Goal: Contribute content: Contribute content

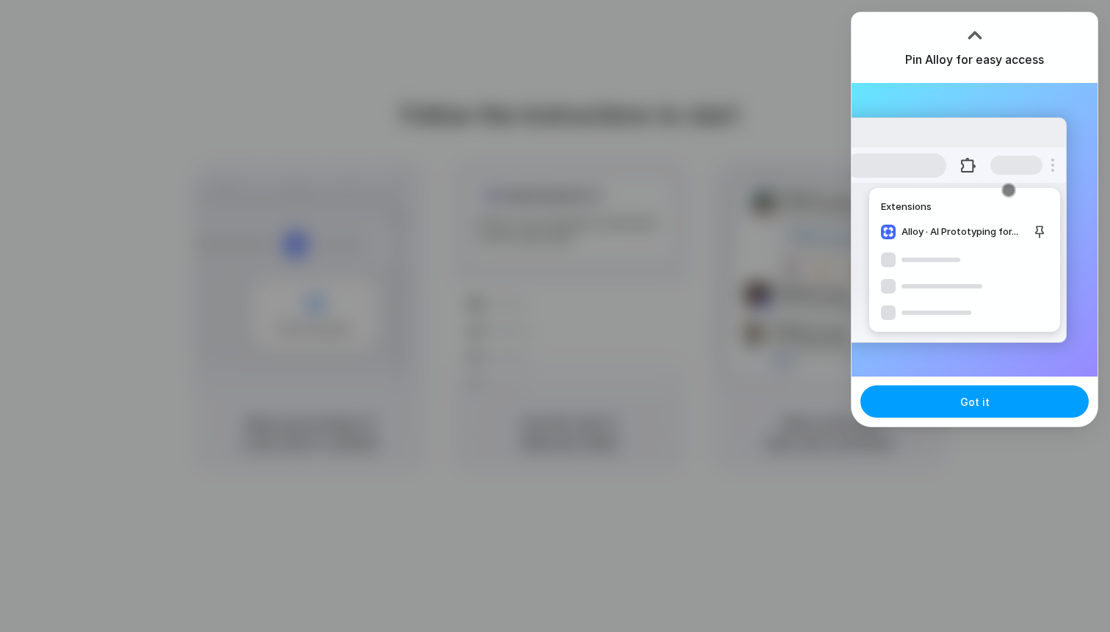
click at [1002, 397] on button "Got it" at bounding box center [975, 402] width 228 height 32
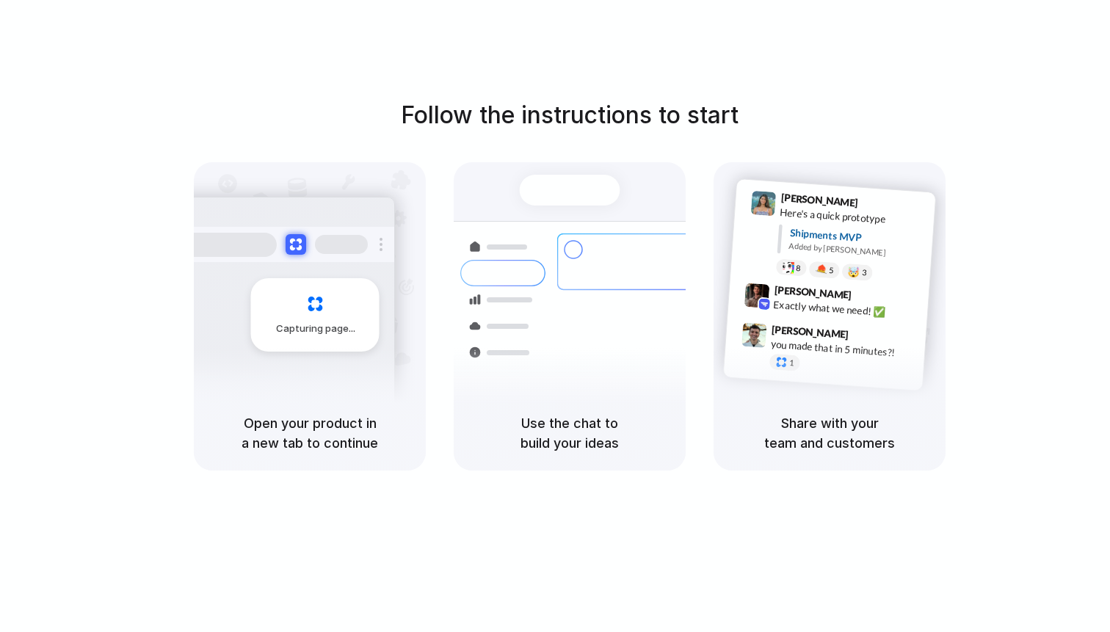
click at [964, 126] on div "Follow the instructions to start Capturing page Open your product in a new tab …" at bounding box center [570, 284] width 1110 height 373
click at [423, 509] on div "Follow the instructions to start Capturing page Open your product in a new tab …" at bounding box center [570, 331] width 1140 height 662
click at [480, 512] on div "Follow the instructions to start Capturing page Open your product in a new tab …" at bounding box center [570, 331] width 1140 height 662
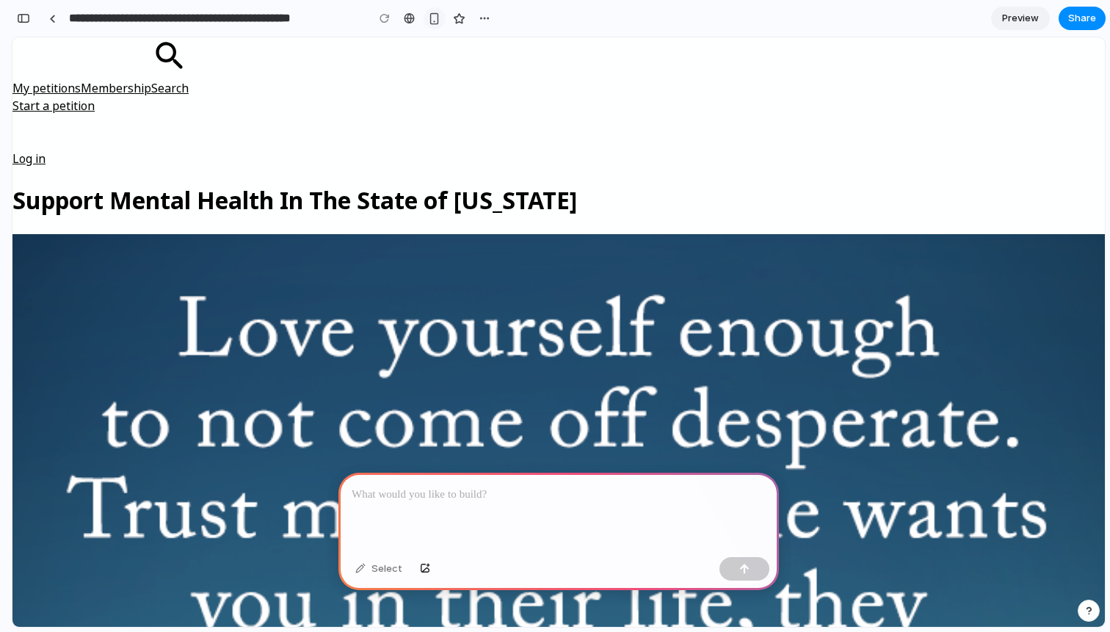
click at [437, 15] on div "button" at bounding box center [434, 18] width 12 height 12
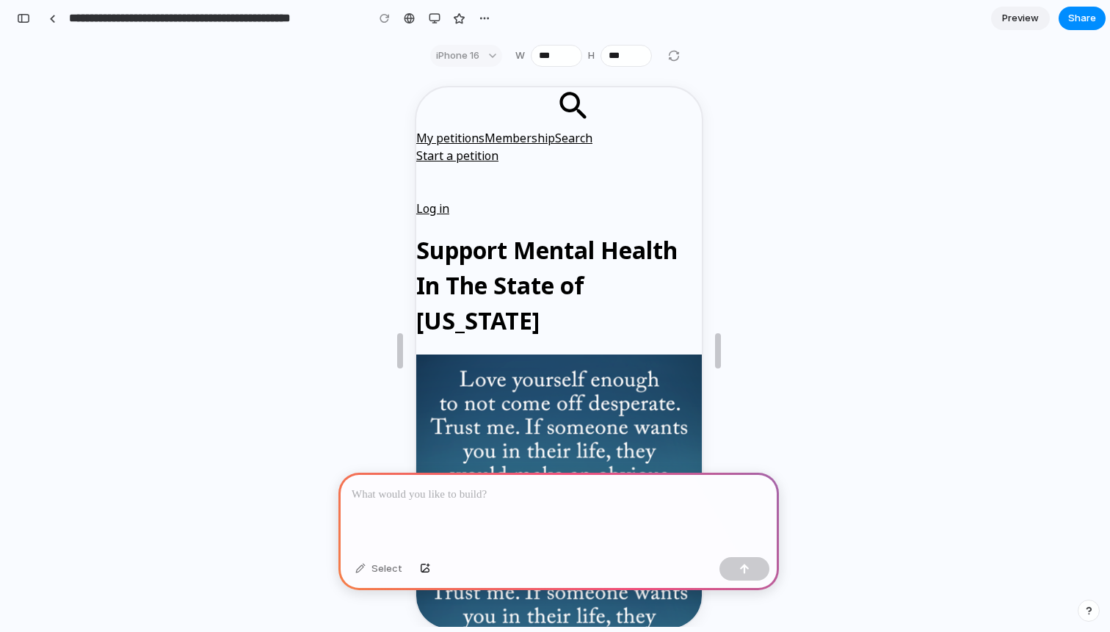
click at [480, 57] on div "iPhone 16" at bounding box center [466, 56] width 72 height 22
click at [492, 19] on button "button" at bounding box center [485, 18] width 22 height 22
click at [490, 18] on div "Duplicate Delete" at bounding box center [555, 316] width 1110 height 632
click at [858, 195] on div "Select" at bounding box center [558, 350] width 1093 height 553
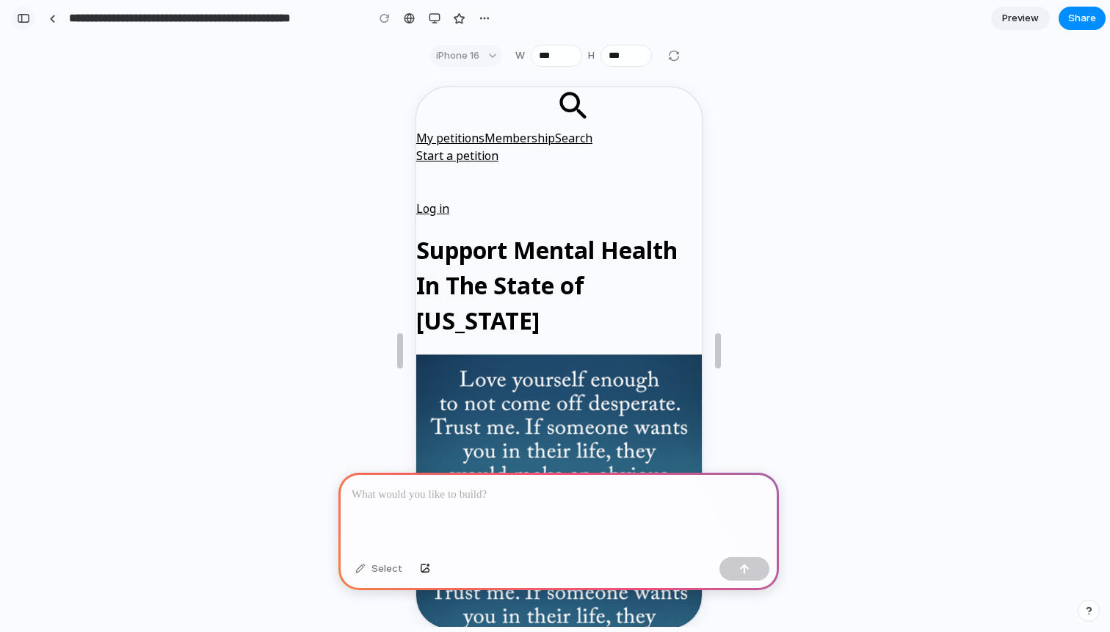
click at [23, 18] on div "button" at bounding box center [23, 18] width 13 height 10
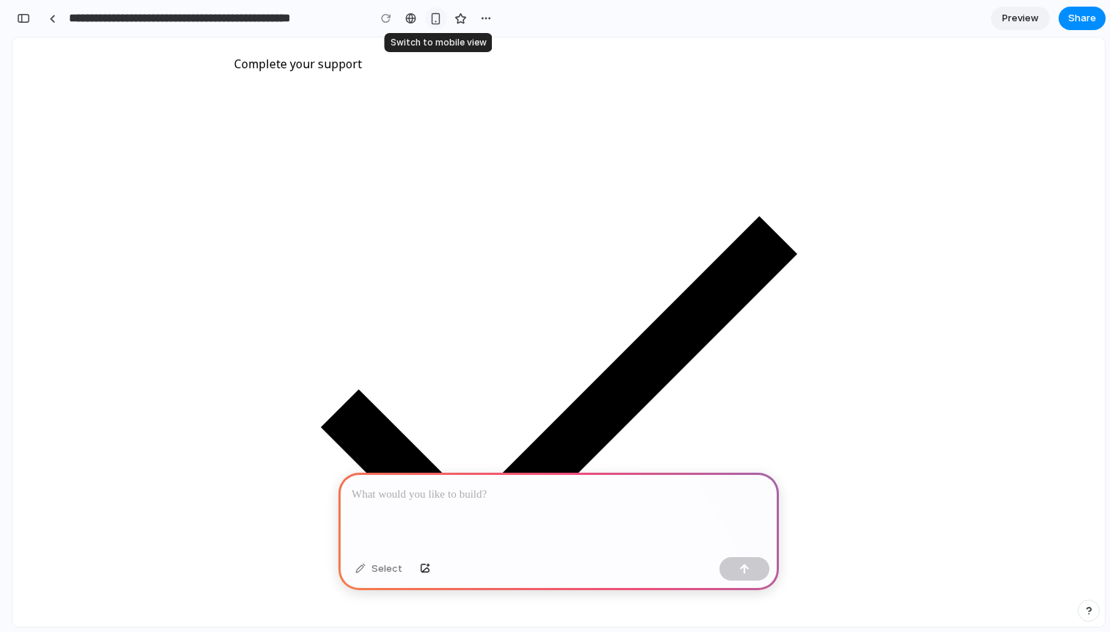
click at [446, 13] on div at bounding box center [436, 18] width 22 height 22
click at [434, 21] on div "button" at bounding box center [436, 18] width 12 height 12
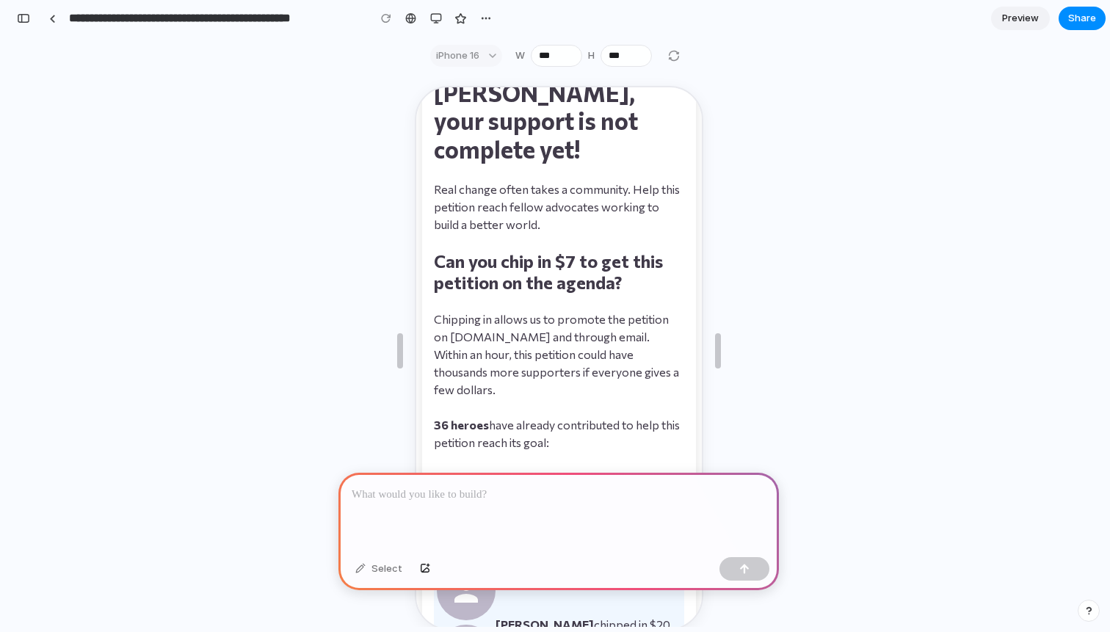
scroll to position [623, 0]
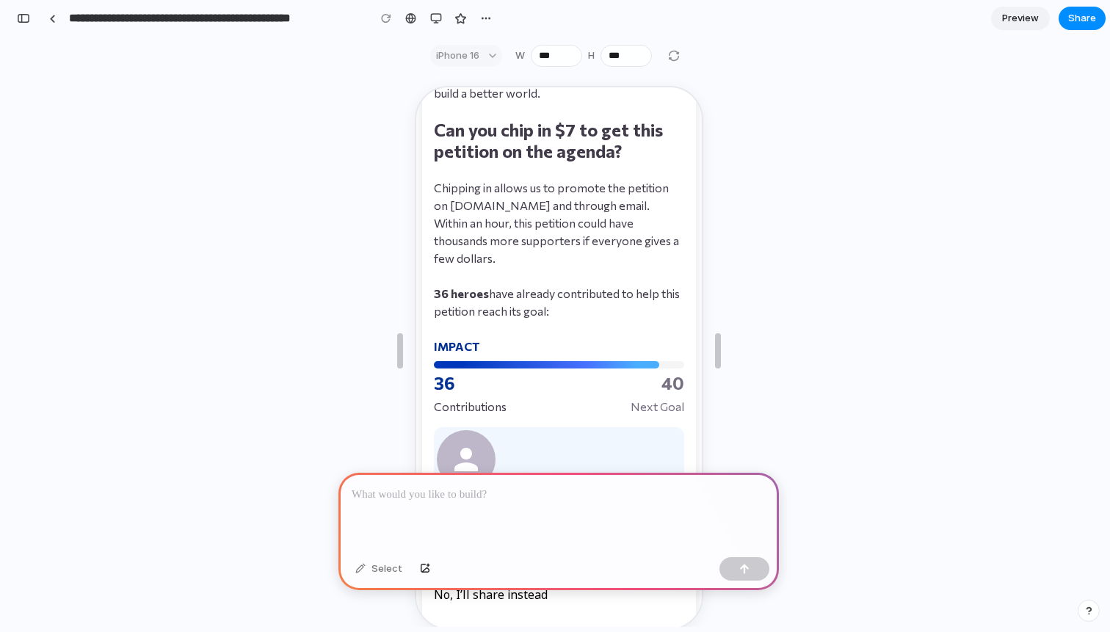
click at [546, 587] on div "No, I’ll share instead" at bounding box center [489, 593] width 114 height 13
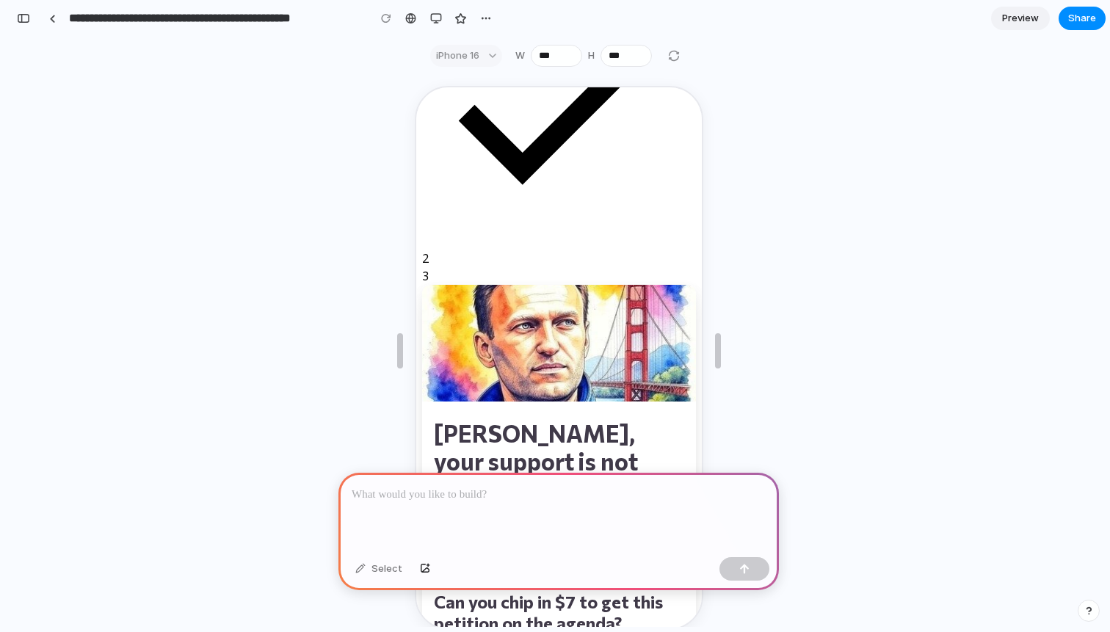
scroll to position [0, 0]
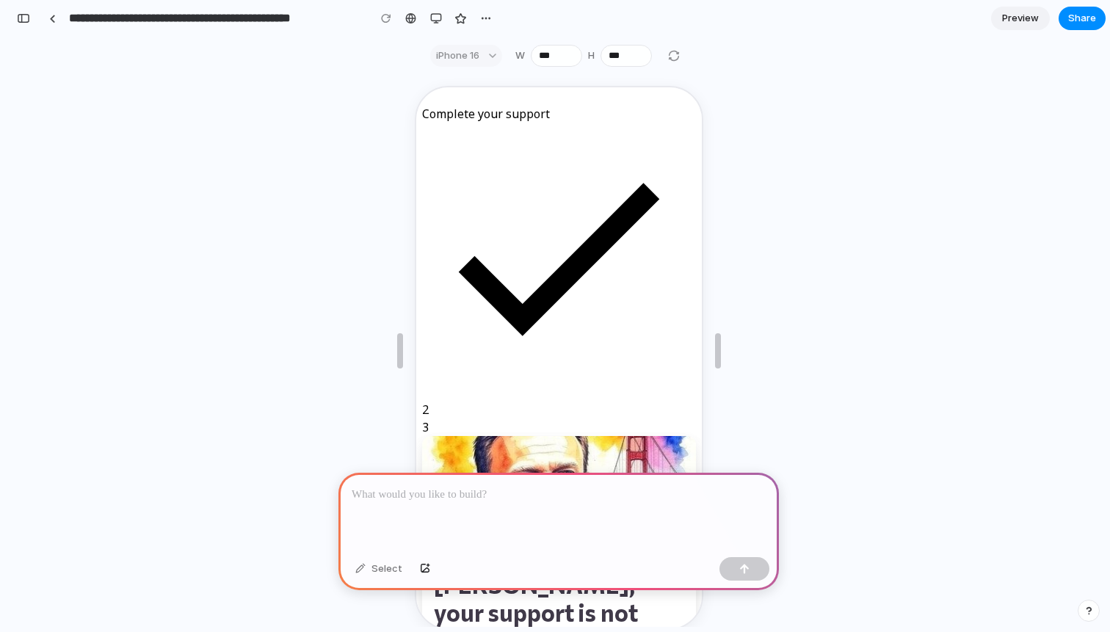
click at [825, 158] on div "Select" at bounding box center [558, 350] width 1093 height 553
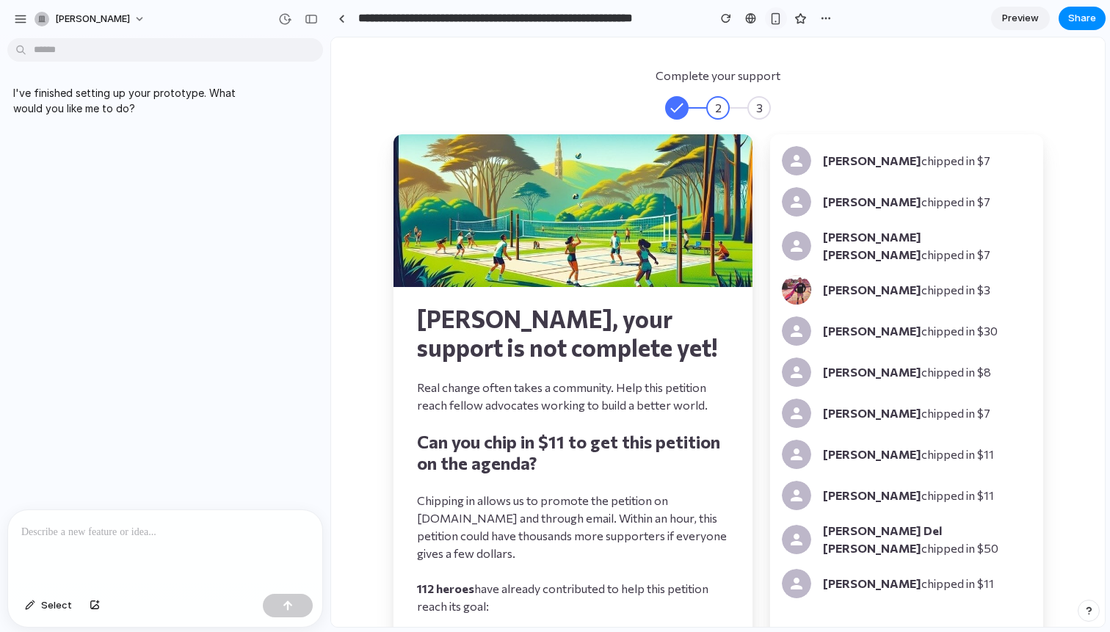
click at [778, 19] on div "button" at bounding box center [776, 18] width 12 height 12
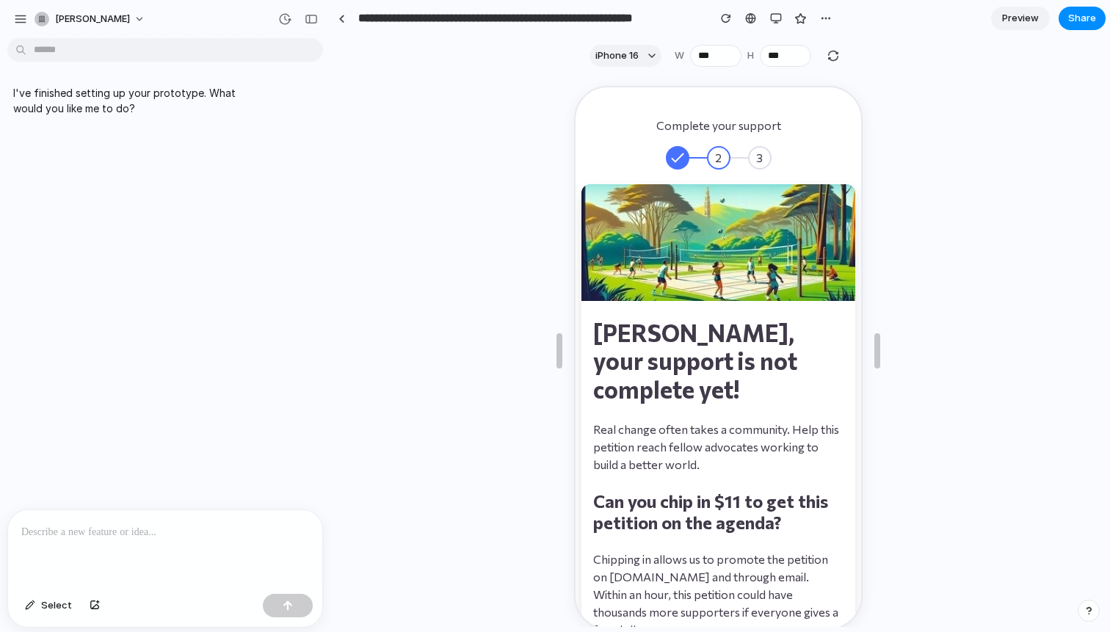
click at [154, 528] on p at bounding box center [165, 533] width 288 height 18
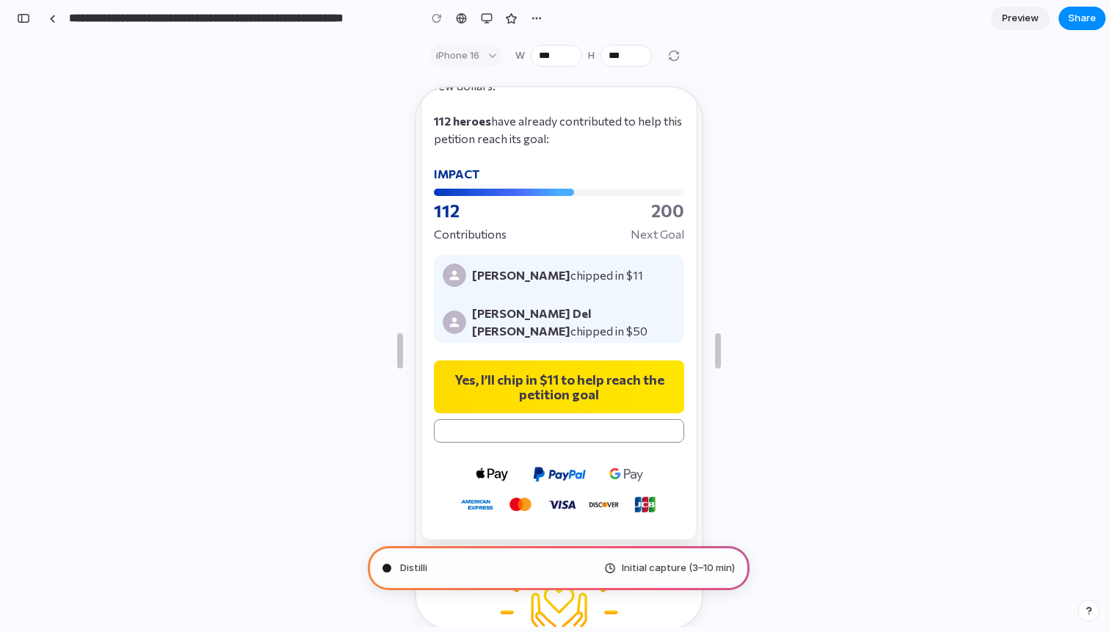
scroll to position [87, 0]
type input "**********"
click at [26, 18] on div "button" at bounding box center [23, 18] width 13 height 10
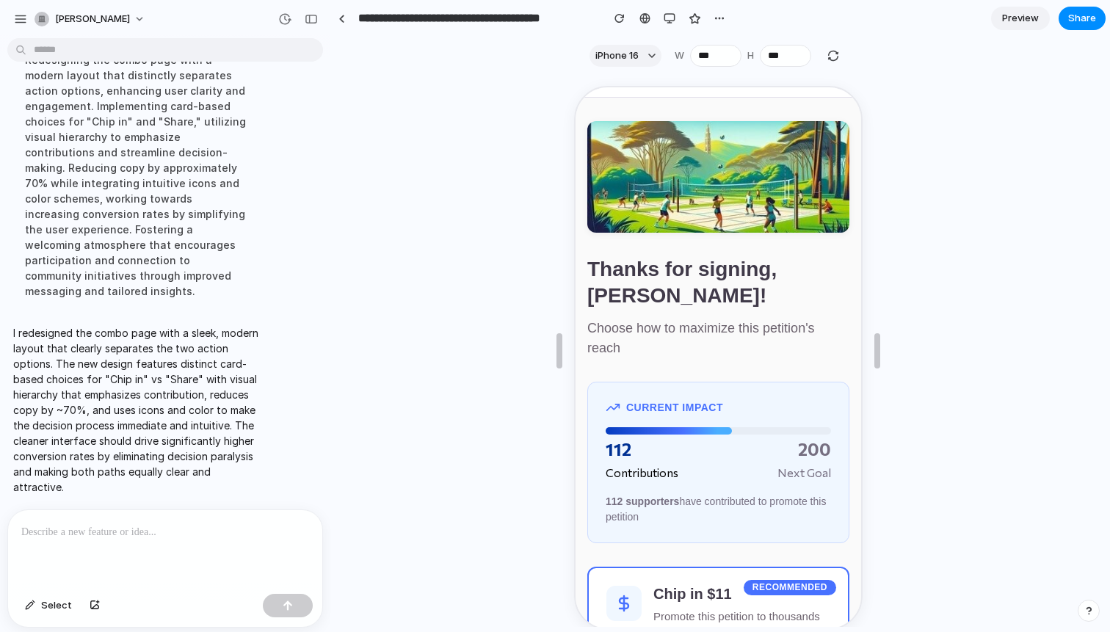
scroll to position [322, 0]
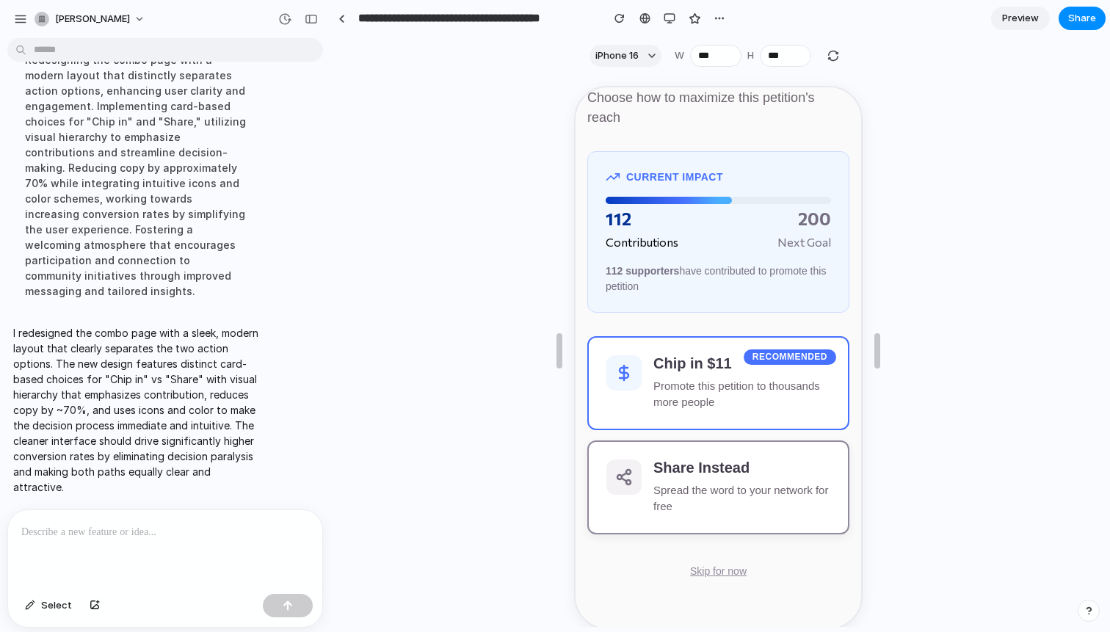
click at [785, 481] on p "Spread the word to your network for free" at bounding box center [739, 497] width 177 height 33
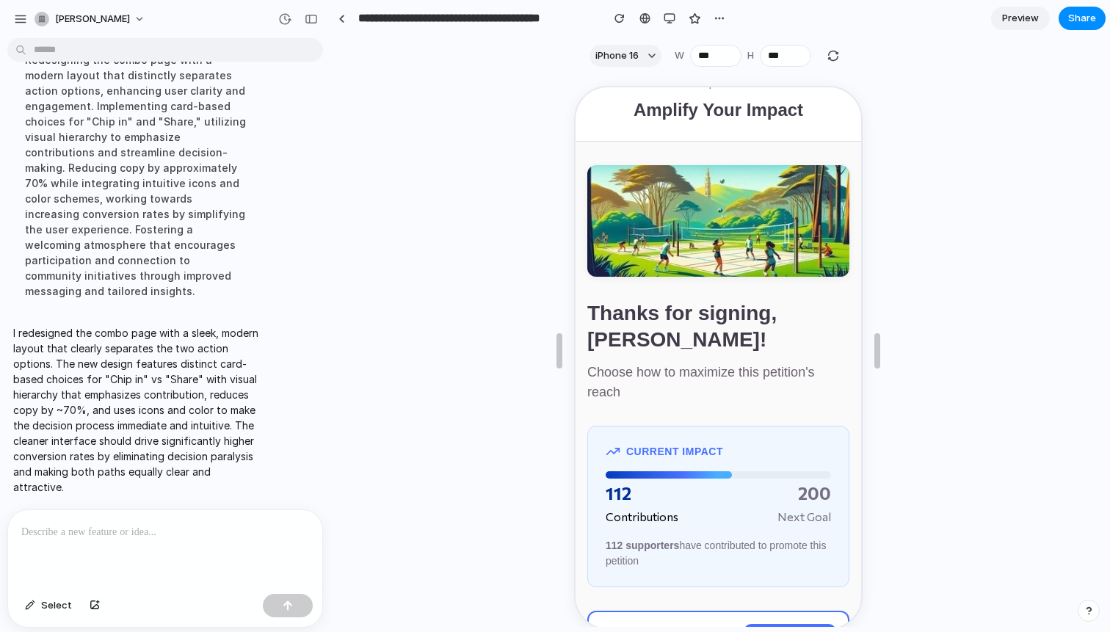
scroll to position [0, 0]
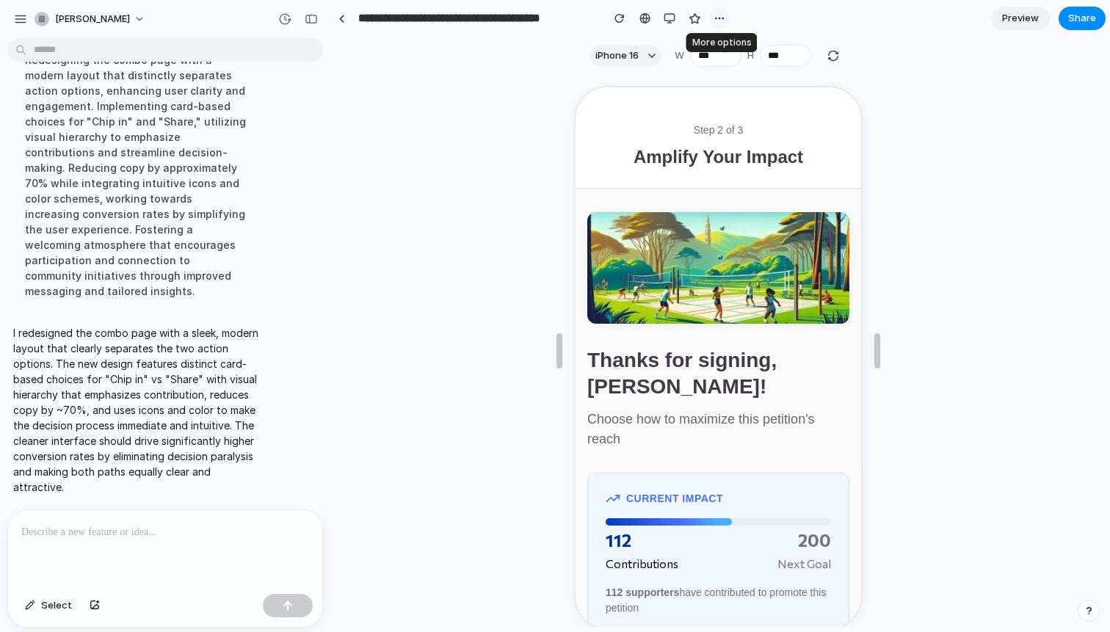
click at [715, 20] on div "button" at bounding box center [720, 18] width 12 height 12
click at [715, 20] on div "Duplicate Delete" at bounding box center [555, 316] width 1110 height 632
click at [1009, 21] on span "Preview" at bounding box center [1020, 18] width 37 height 15
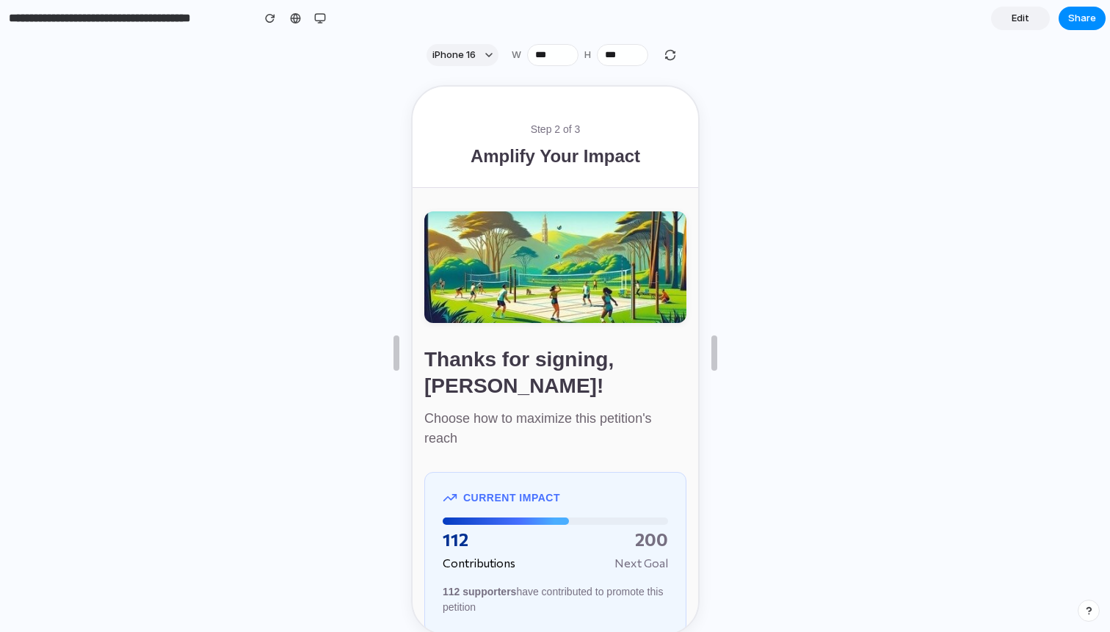
click at [1008, 23] on link "Edit" at bounding box center [1020, 18] width 59 height 23
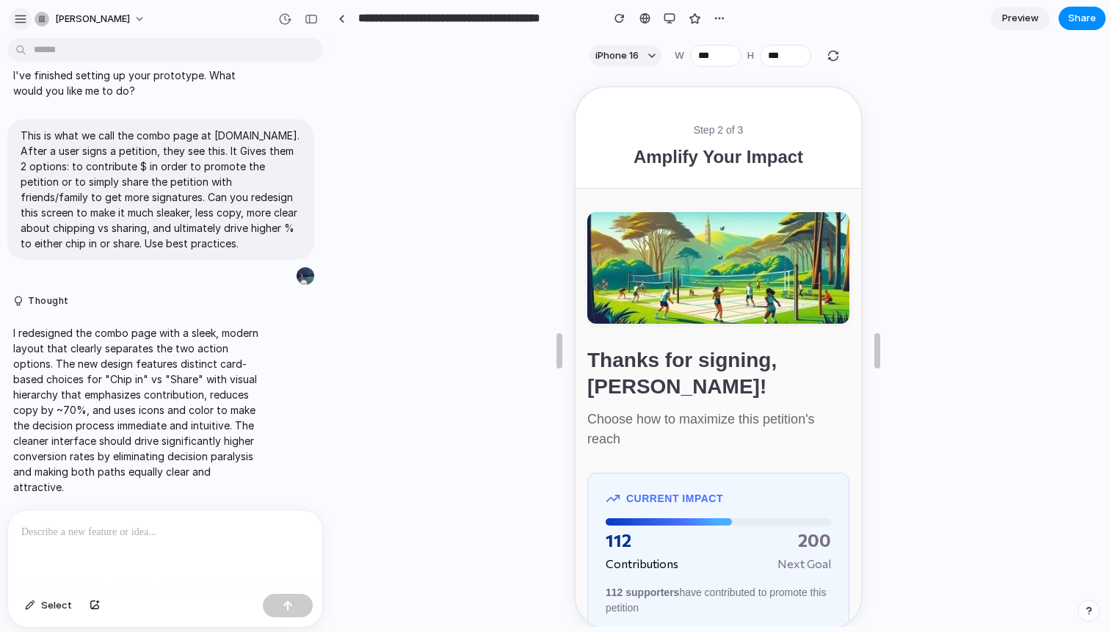
click at [16, 15] on div "button" at bounding box center [20, 18] width 13 height 13
click at [25, 15] on div "button" at bounding box center [20, 18] width 13 height 13
click at [1082, 23] on span "Share" at bounding box center [1082, 18] width 28 height 15
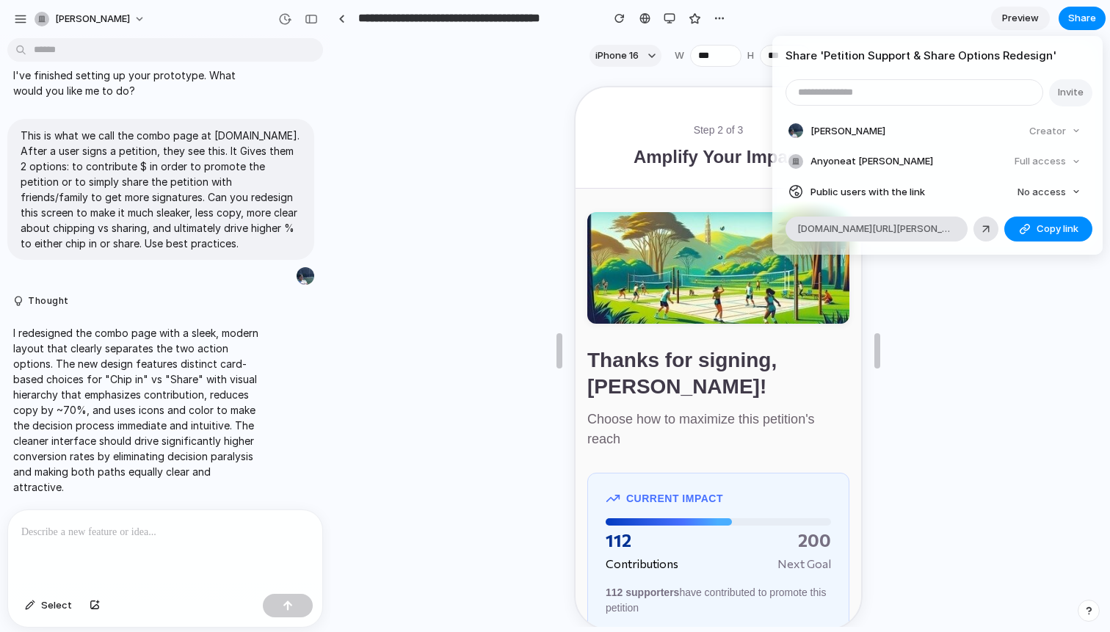
click at [969, 457] on div "Share ' Petition Support & Share Options Redesign ' Invite [PERSON_NAME] Creato…" at bounding box center [555, 316] width 1110 height 632
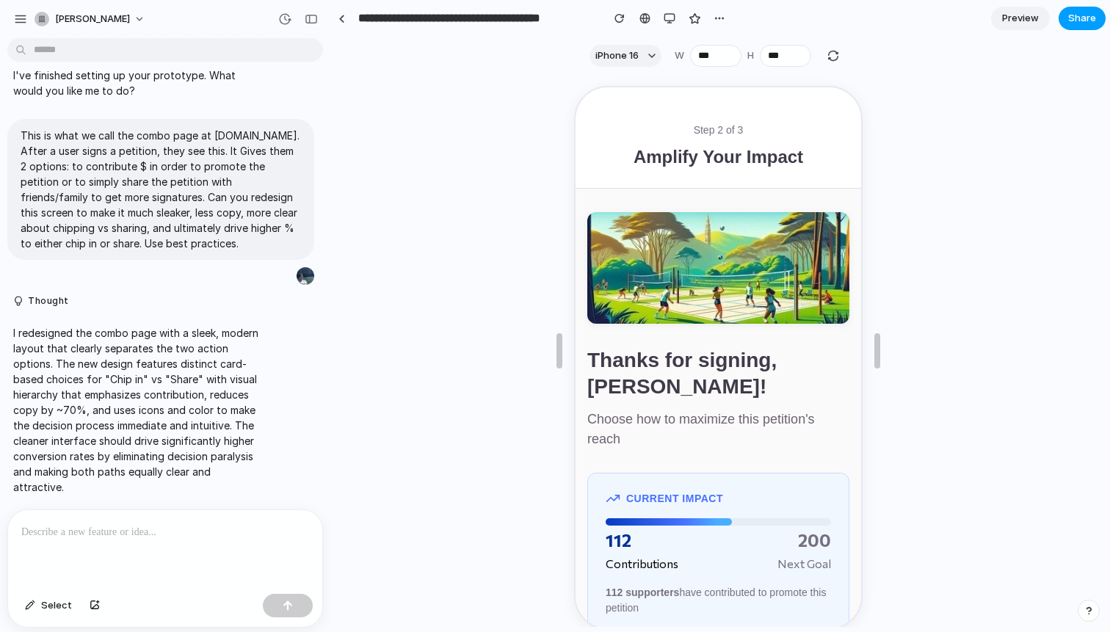
click at [1091, 24] on span "Share" at bounding box center [1082, 18] width 28 height 15
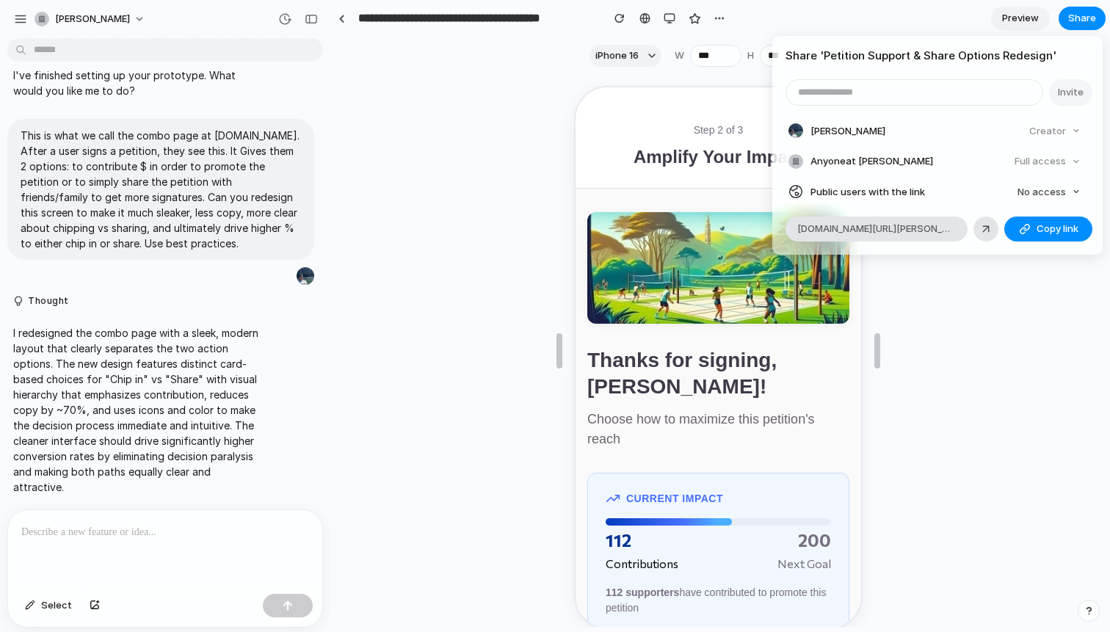
click at [963, 337] on div "Share ' Petition Support & Share Options Redesign ' Invite [PERSON_NAME] Creato…" at bounding box center [555, 316] width 1110 height 632
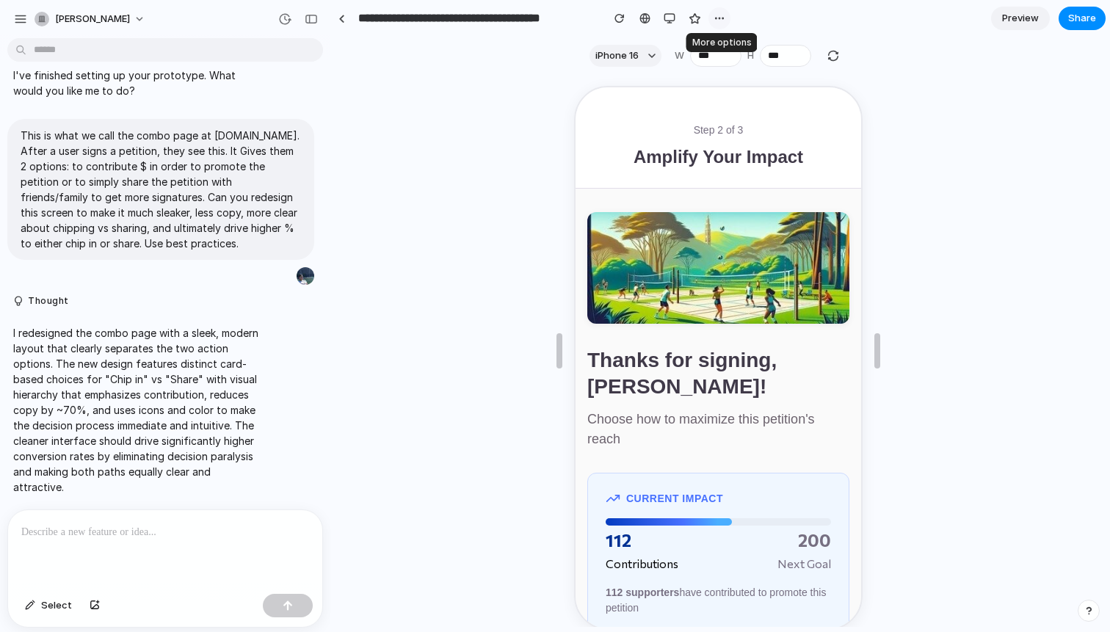
click at [726, 25] on button "button" at bounding box center [720, 18] width 22 height 22
click at [725, 21] on div "Duplicate Delete" at bounding box center [555, 316] width 1110 height 632
click at [482, 511] on div at bounding box center [718, 350] width 774 height 553
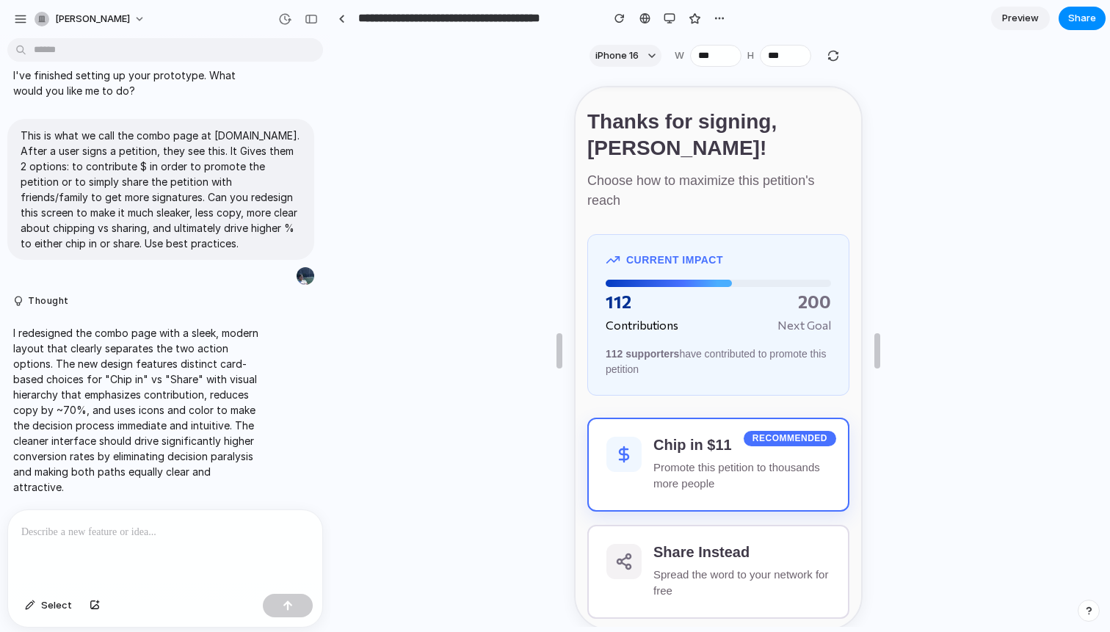
scroll to position [317, 0]
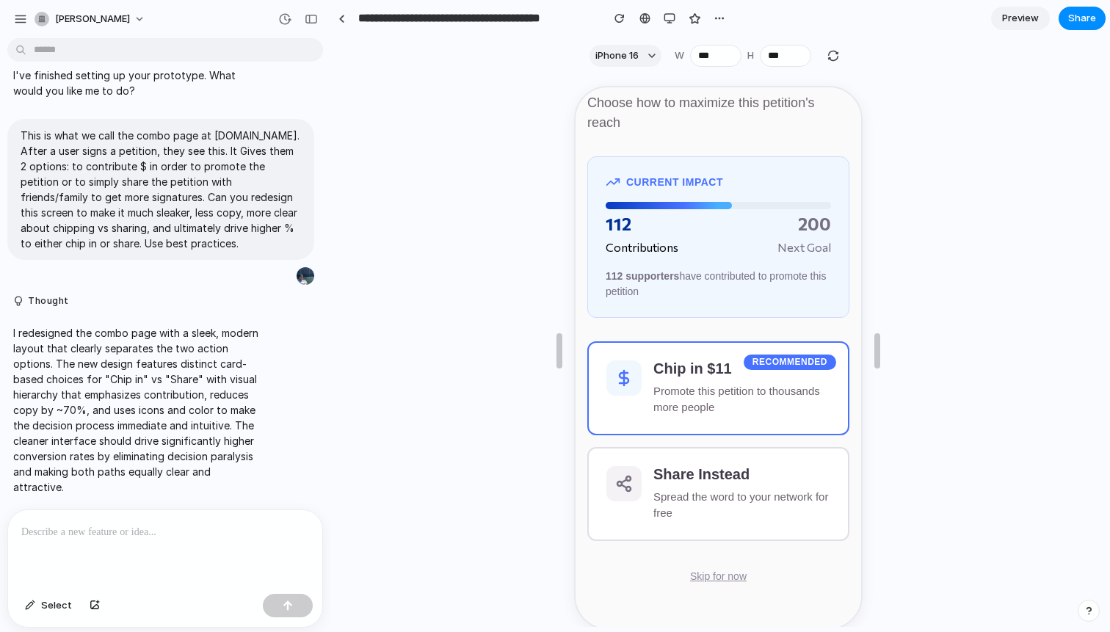
click at [968, 124] on div at bounding box center [718, 350] width 774 height 553
click at [341, 20] on div at bounding box center [342, 19] width 7 height 8
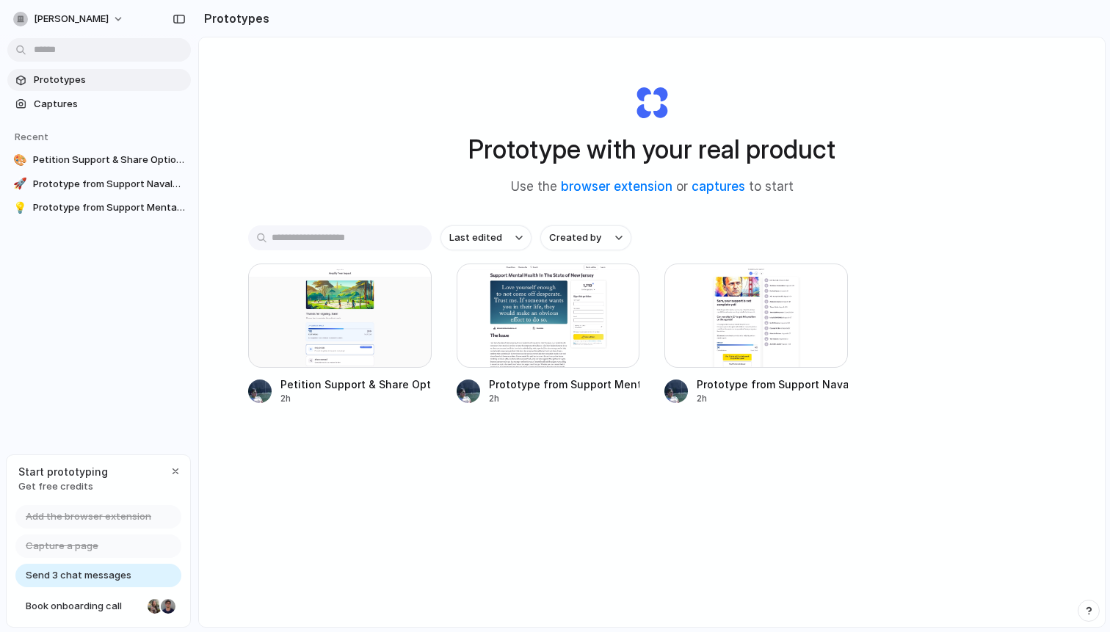
click at [407, 185] on div "Prototype with your real product Use the browser extension or captures to start" at bounding box center [651, 134] width 587 height 159
click at [117, 70] on link "Prototypes" at bounding box center [99, 80] width 184 height 22
click at [123, 76] on span "Prototypes" at bounding box center [109, 80] width 151 height 15
click at [881, 216] on div "Prototype with your real product Use the browser extension or captures to start…" at bounding box center [652, 371] width 906 height 668
click at [720, 192] on link "captures" at bounding box center [719, 186] width 54 height 15
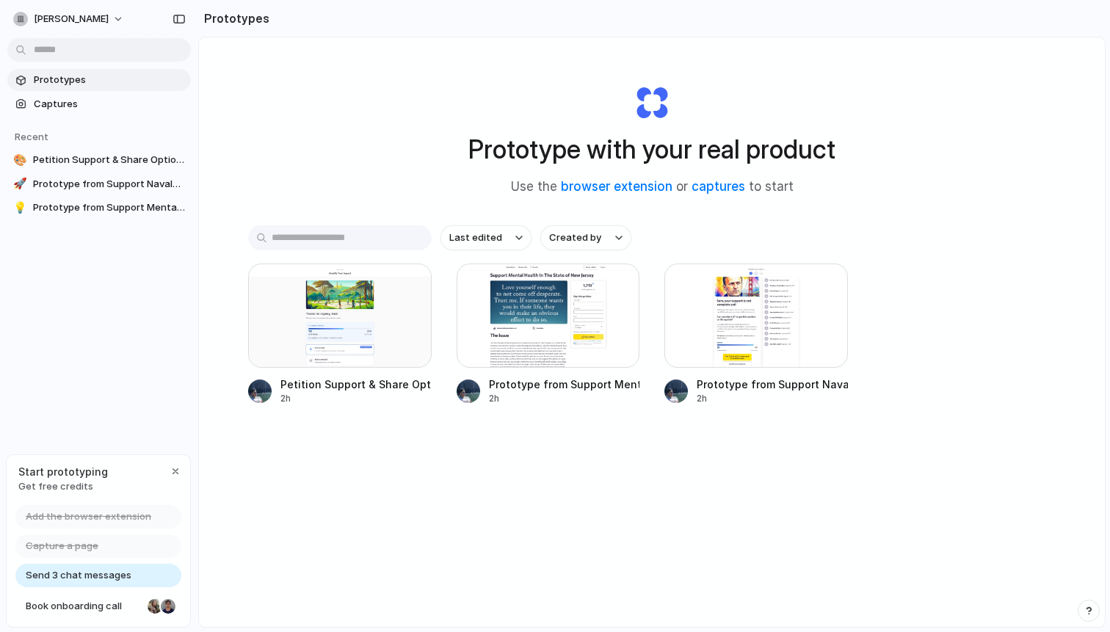
click at [532, 482] on div "Last edited Created by Petition Support & Share Options Redesign 2h Prototype f…" at bounding box center [652, 360] width 808 height 271
click at [91, 23] on button "[PERSON_NAME]" at bounding box center [69, 18] width 124 height 23
click at [91, 23] on div "Settings Invite members Change theme Sign out" at bounding box center [555, 316] width 1110 height 632
click at [171, 466] on div "button" at bounding box center [176, 472] width 12 height 12
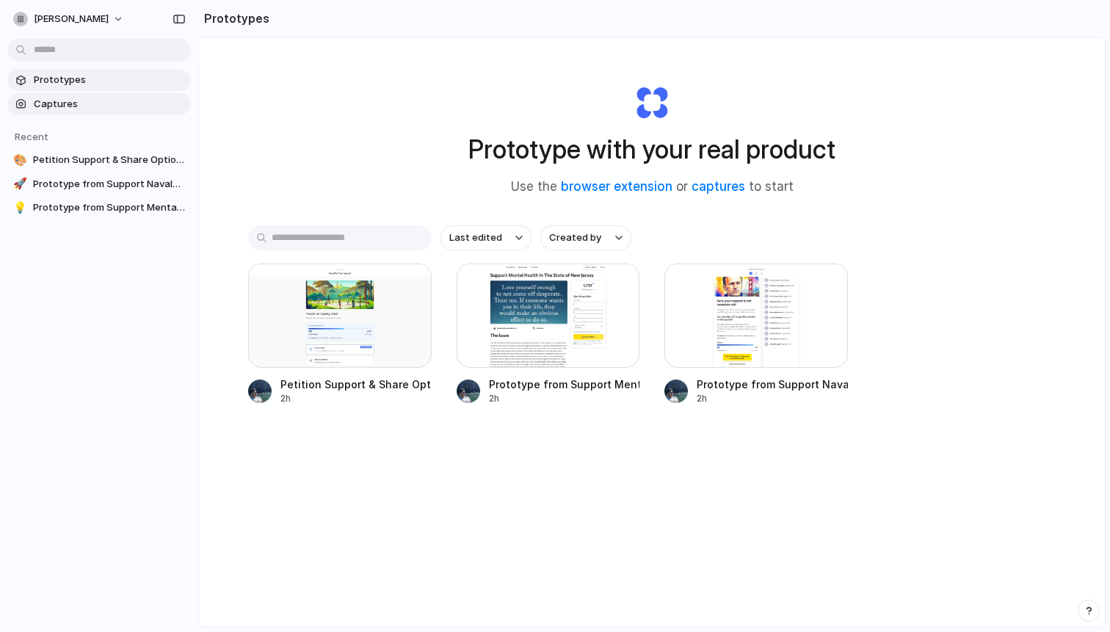
click at [79, 98] on span "Captures" at bounding box center [109, 104] width 151 height 15
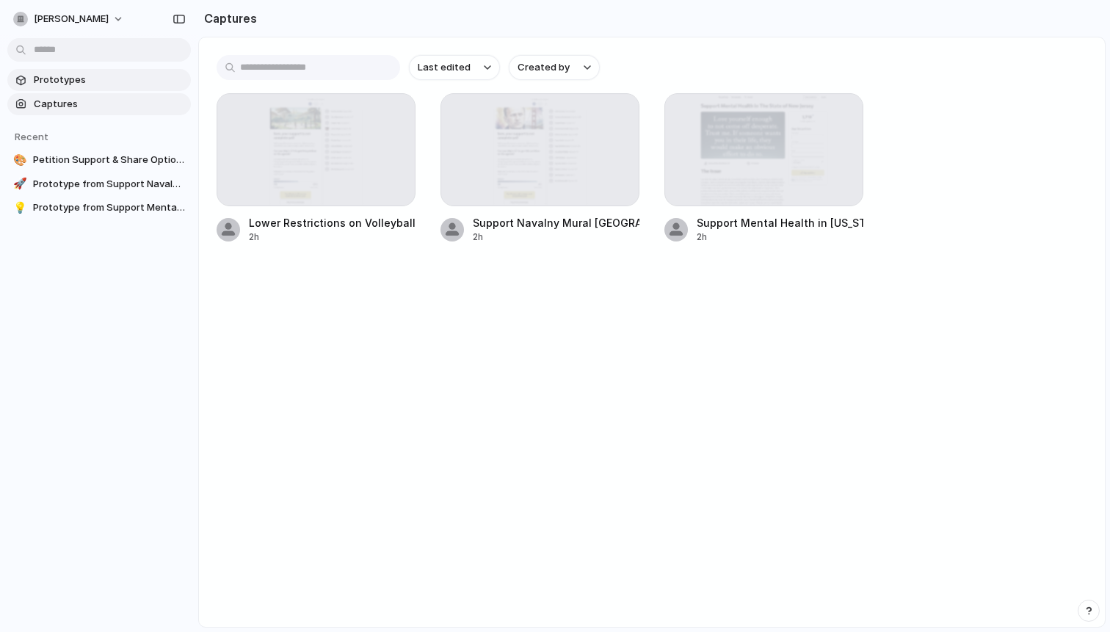
click at [84, 84] on span "Prototypes" at bounding box center [109, 80] width 151 height 15
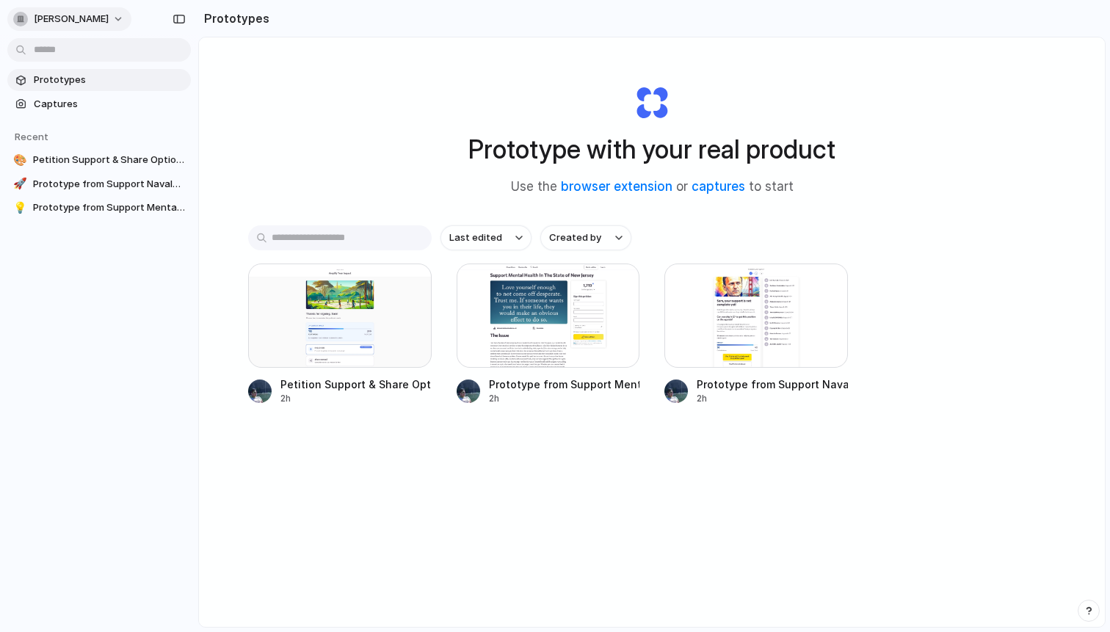
click at [51, 15] on span "[PERSON_NAME]" at bounding box center [71, 19] width 75 height 15
click at [228, 18] on div "Settings Invite members Change theme Sign out" at bounding box center [555, 316] width 1110 height 632
click at [184, 15] on div "button" at bounding box center [179, 19] width 13 height 10
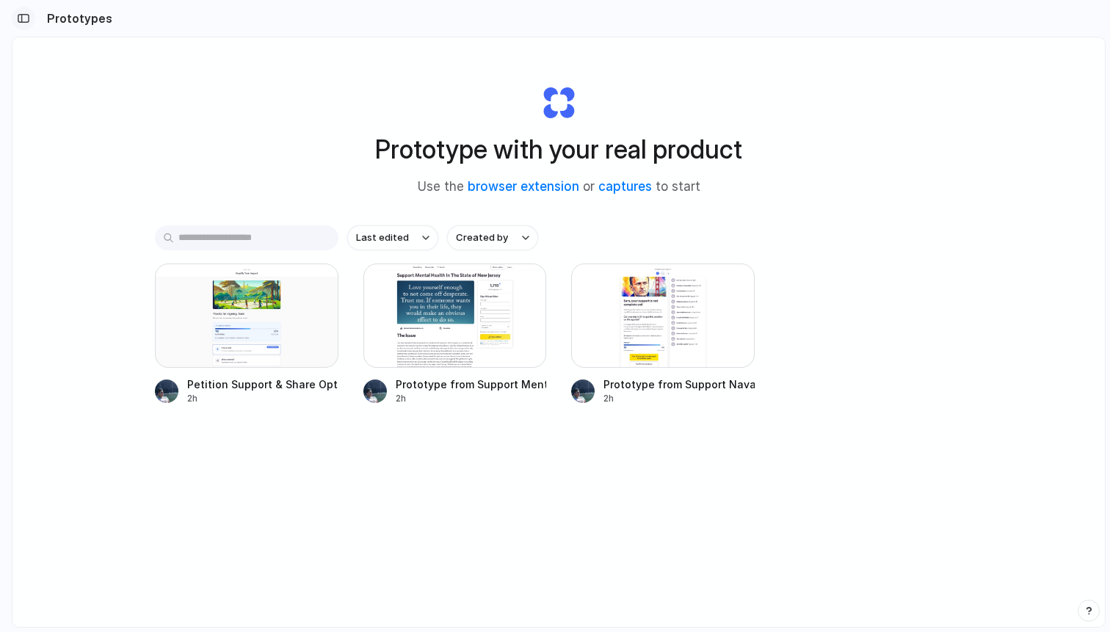
click at [28, 15] on div "button" at bounding box center [23, 18] width 13 height 10
